Goal: Check status: Check status

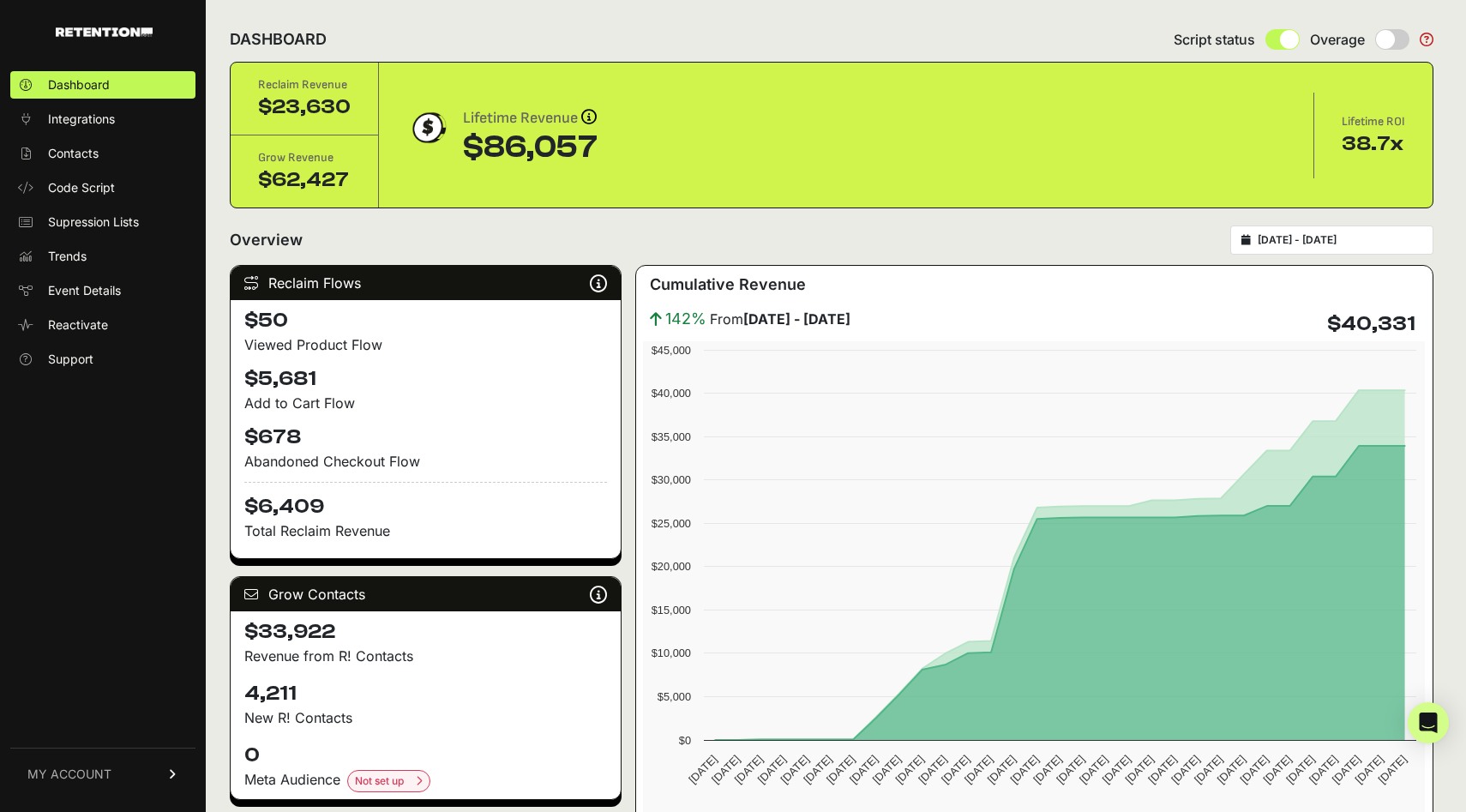
scroll to position [4, 0]
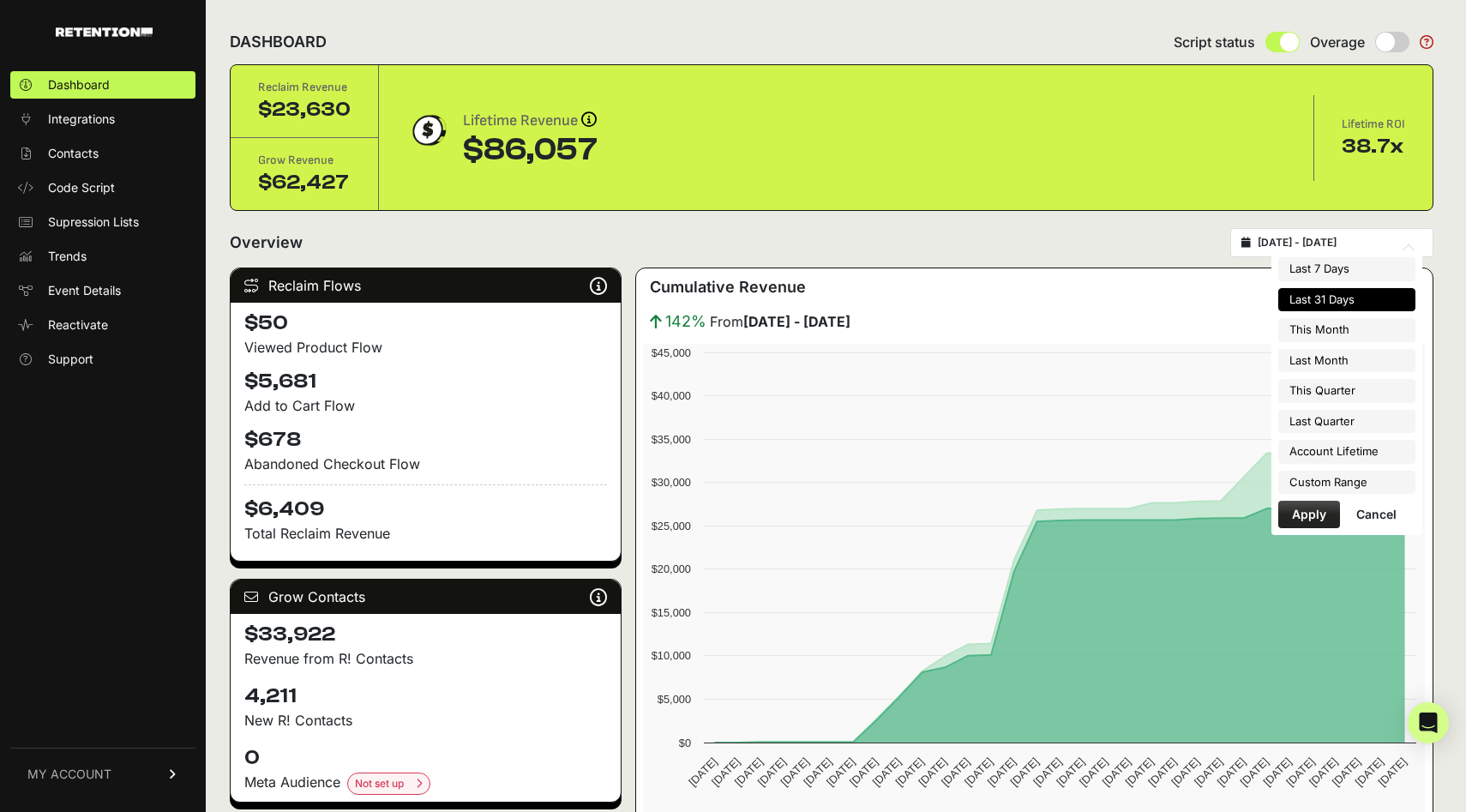
click at [1330, 244] on input "[DATE] - [DATE]" at bounding box center [1340, 242] width 164 height 13
type input "[DATE]"
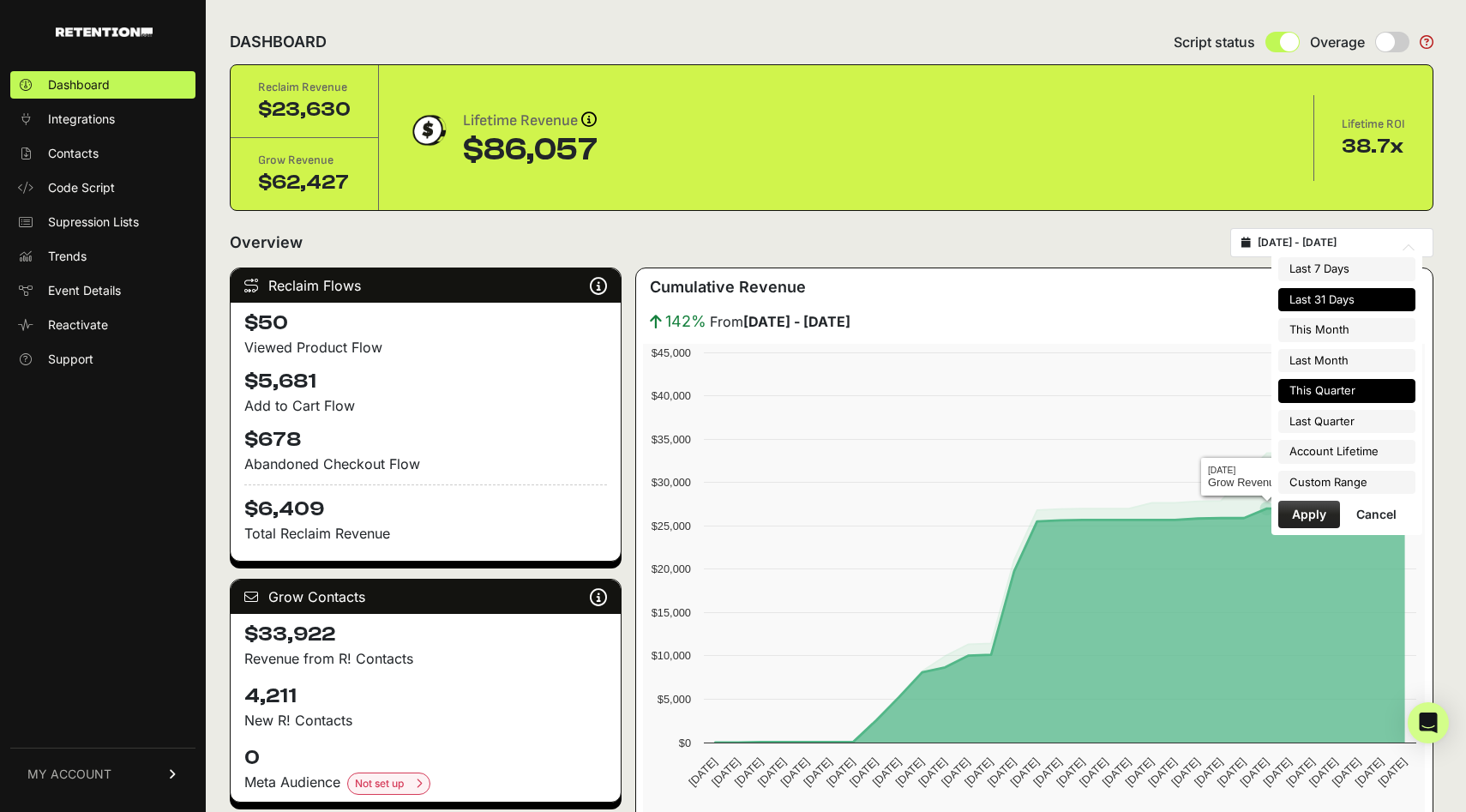
type input "[DATE]"
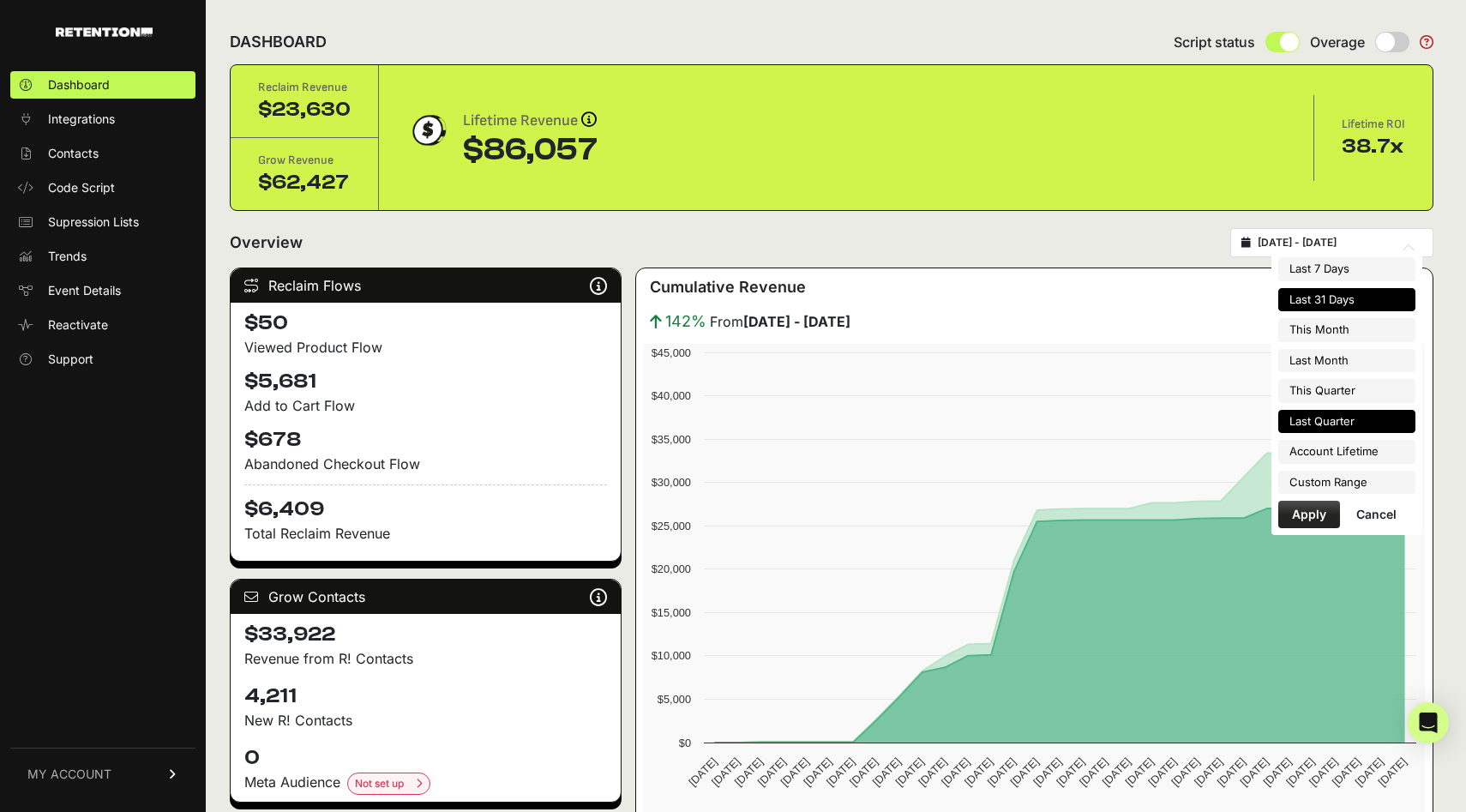
type input "[DATE]"
click at [1323, 482] on li "Custom Range" at bounding box center [1347, 482] width 138 height 24
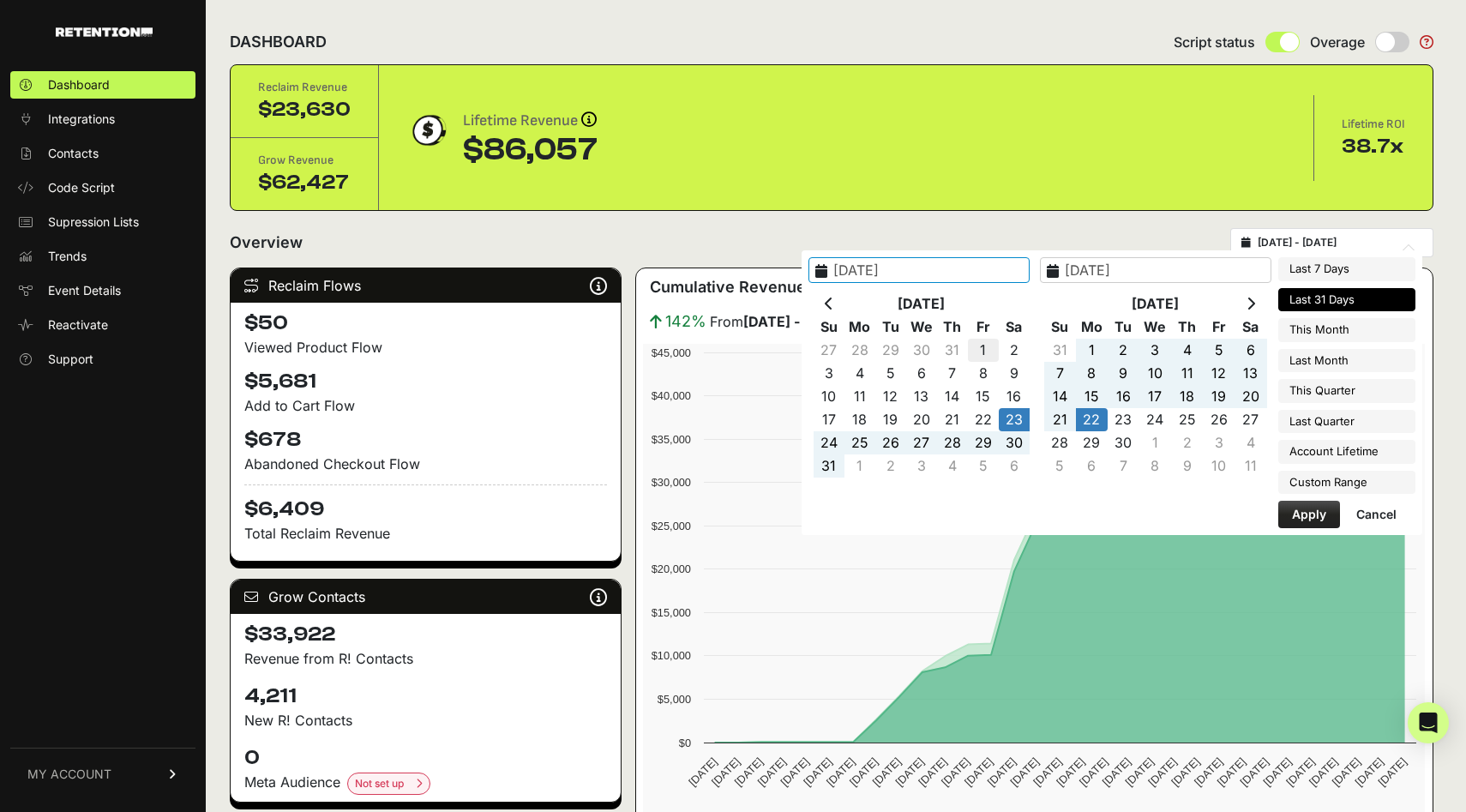
type input "[DATE]"
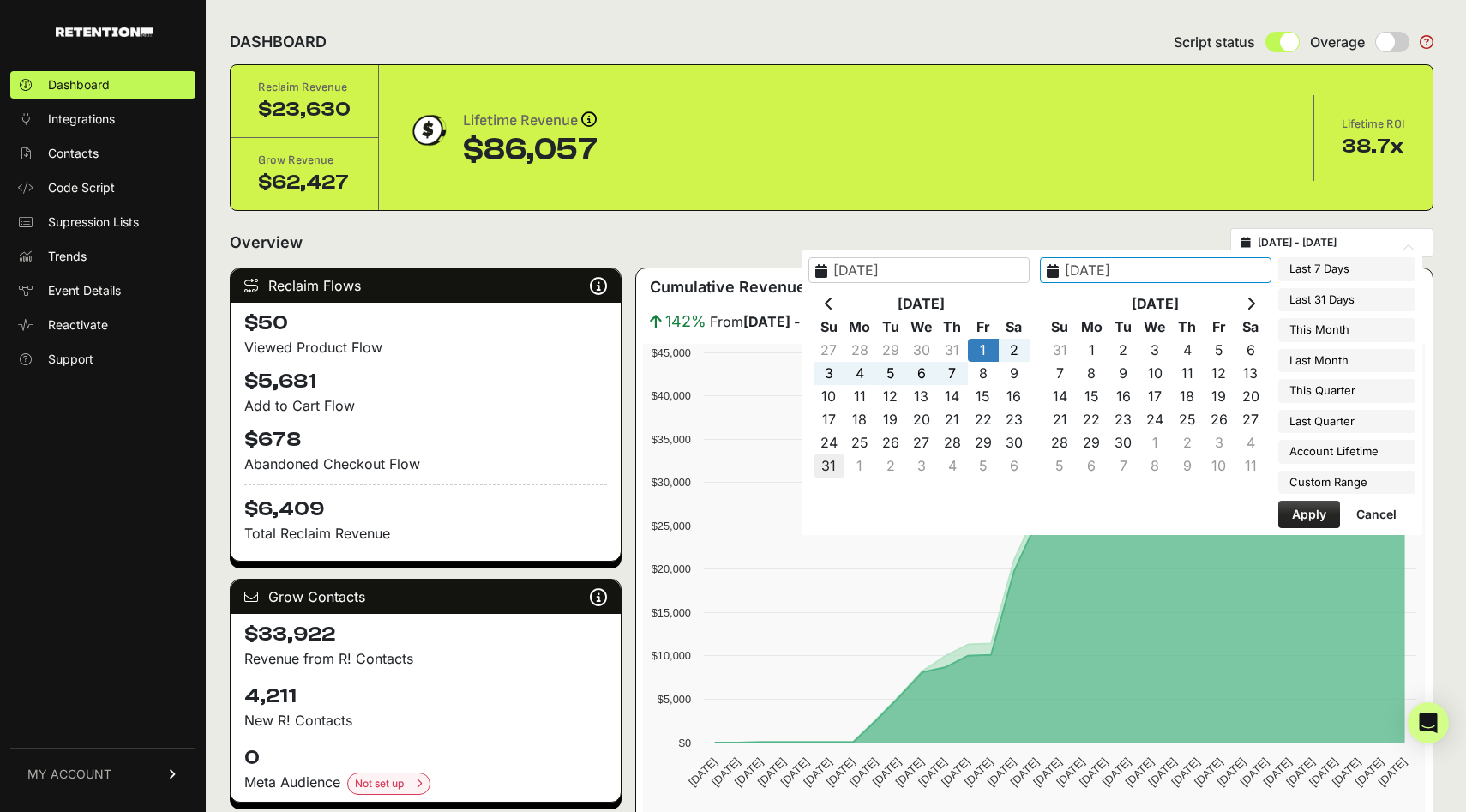
type input "[DATE]"
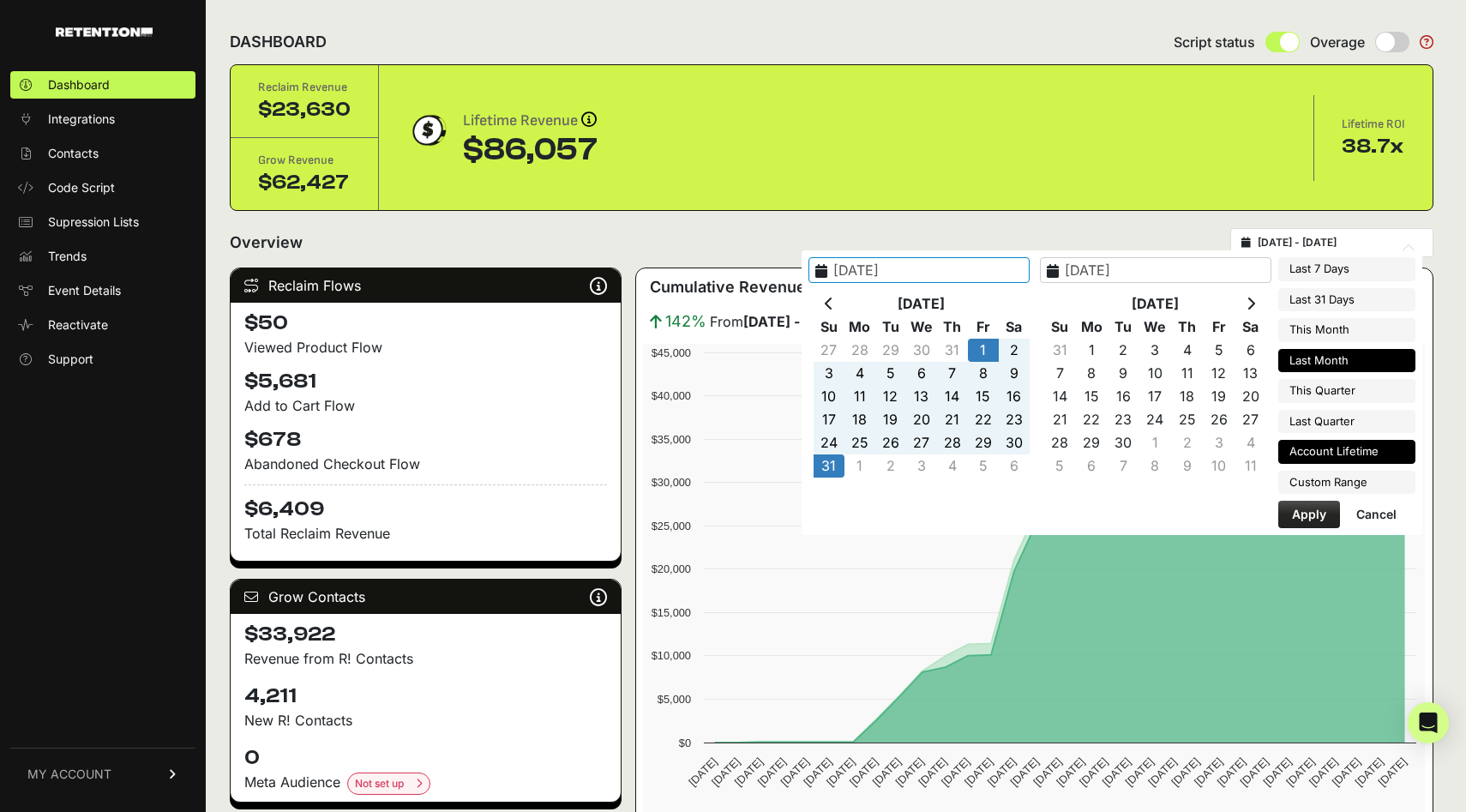
type input "[DATE]"
click at [1317, 509] on button "Apply" at bounding box center [1309, 514] width 62 height 28
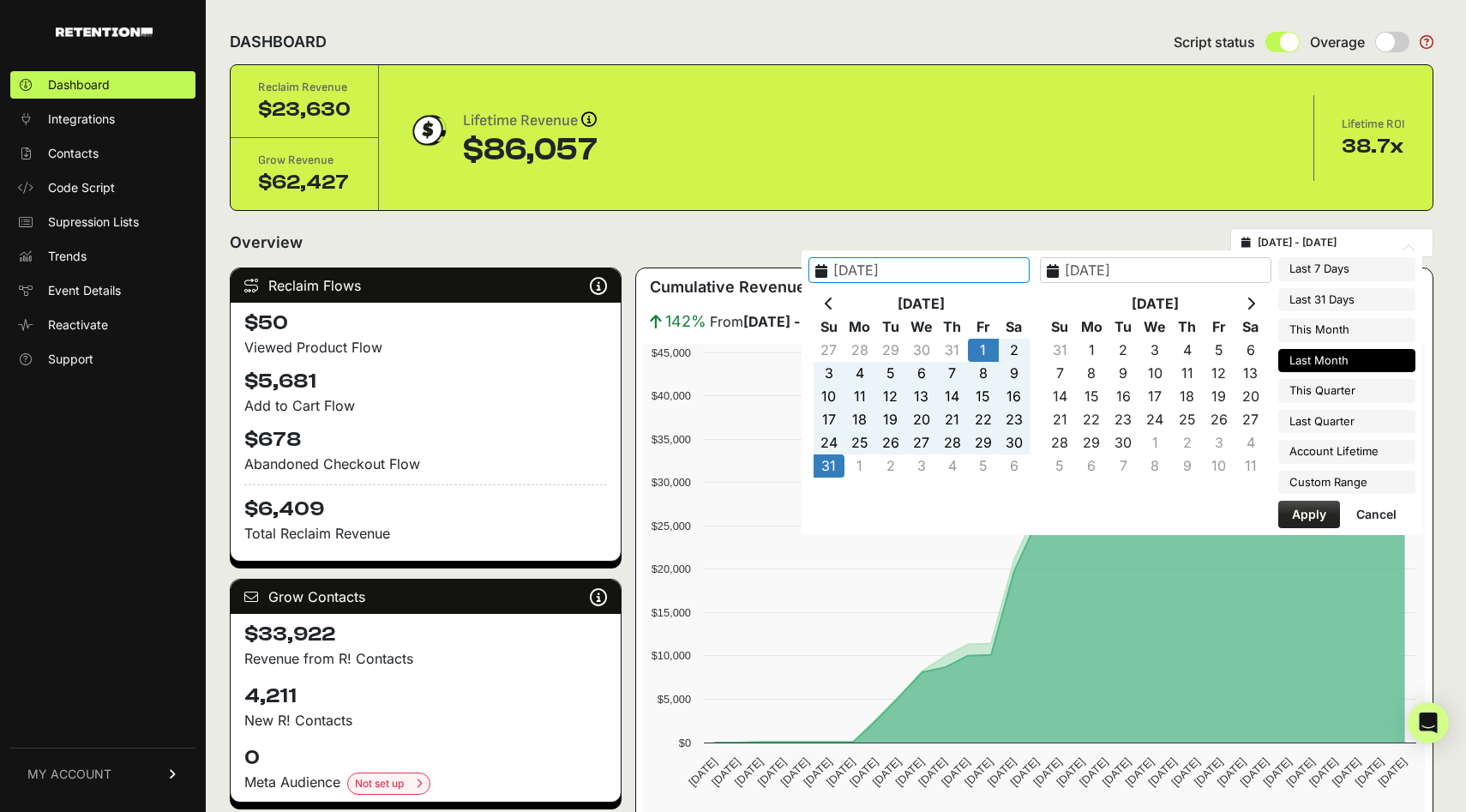
type input "[DATE] - [DATE]"
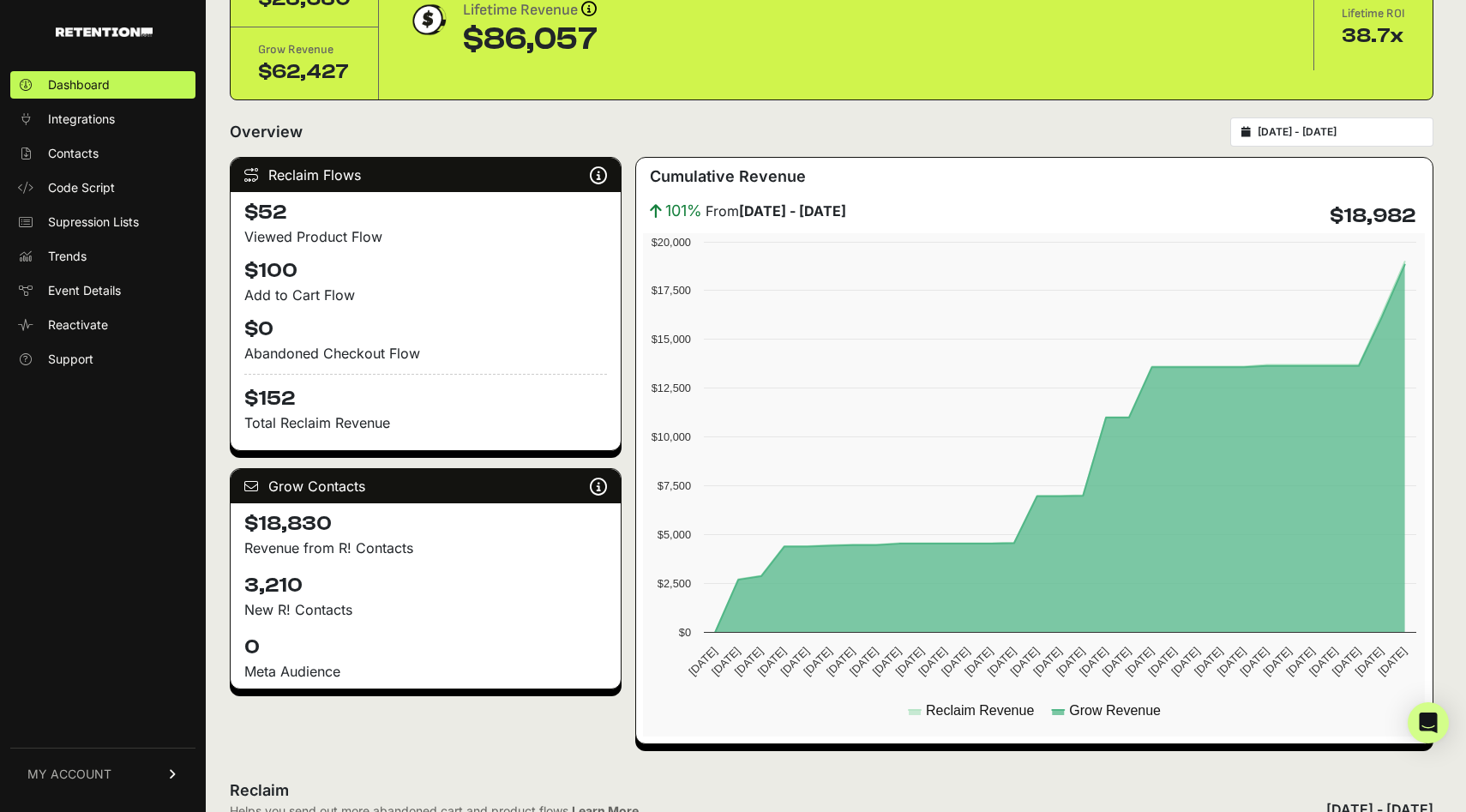
scroll to position [113, 0]
